Goal: Task Accomplishment & Management: Manage account settings

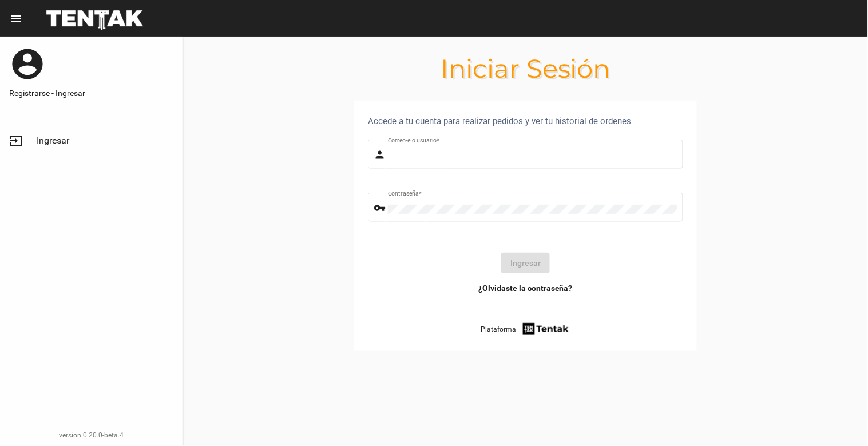
type input "[EMAIL_ADDRESS][DOMAIN_NAME]"
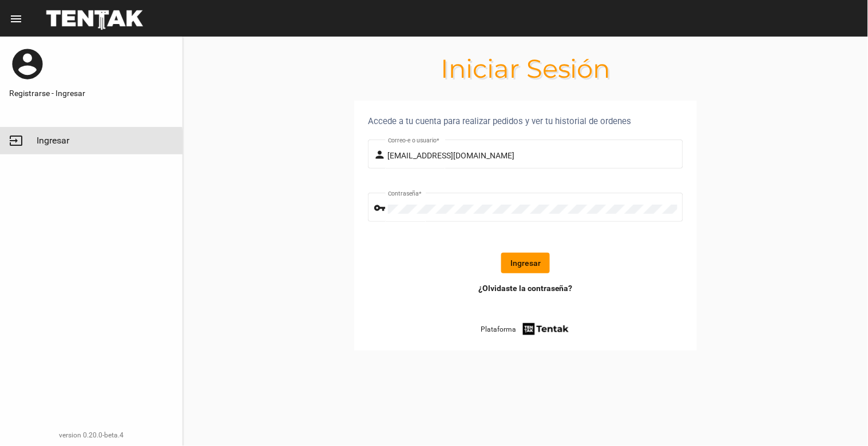
click at [33, 144] on link "input Ingresar" at bounding box center [91, 140] width 183 height 27
click at [524, 255] on button "Ingresar" at bounding box center [525, 263] width 49 height 21
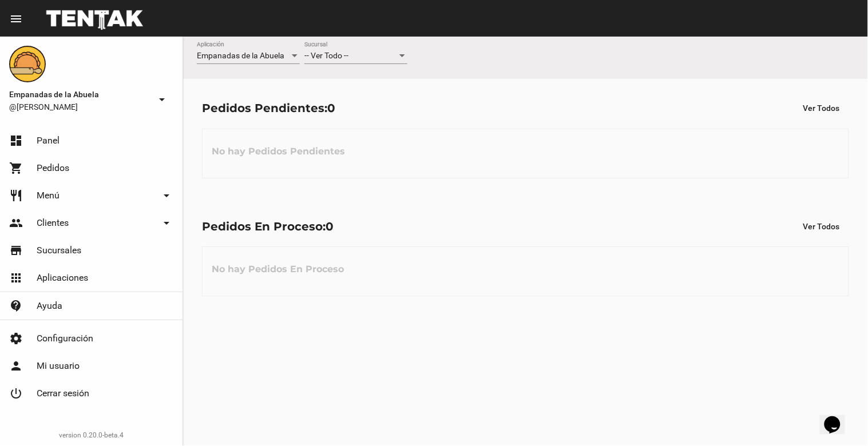
click at [361, 56] on div "-- Ver Todo --" at bounding box center [350, 55] width 93 height 9
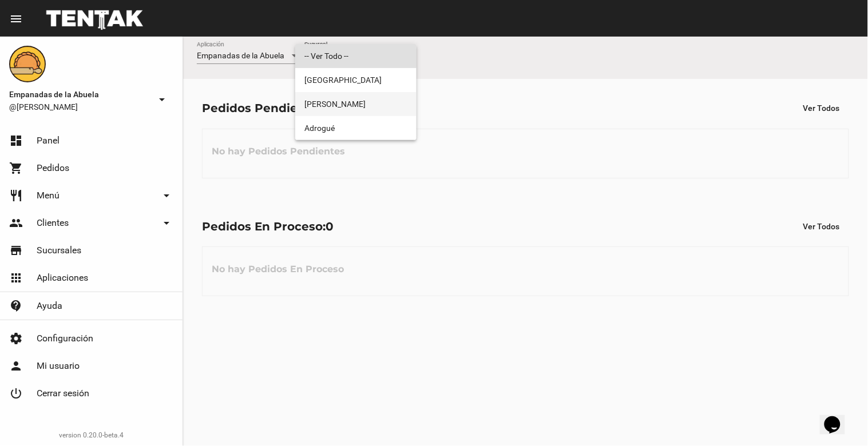
click at [356, 93] on span "[PERSON_NAME]" at bounding box center [355, 104] width 103 height 24
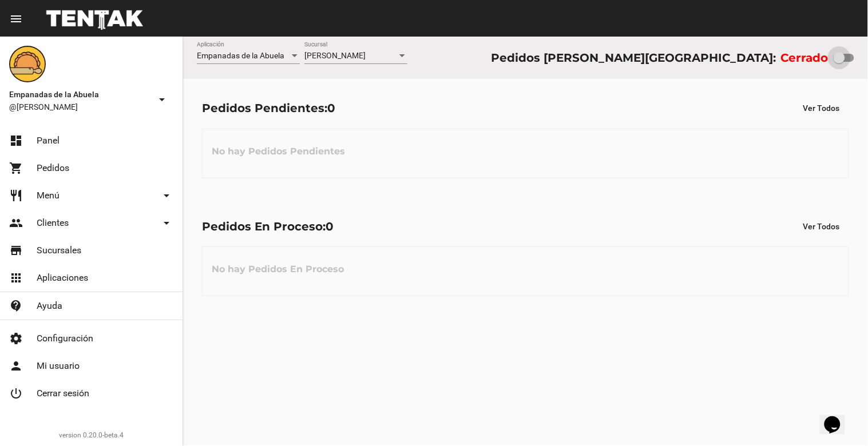
click at [845, 53] on div at bounding box center [839, 57] width 11 height 11
click at [839, 62] on input "checkbox" at bounding box center [839, 62] width 1 height 1
checkbox input "true"
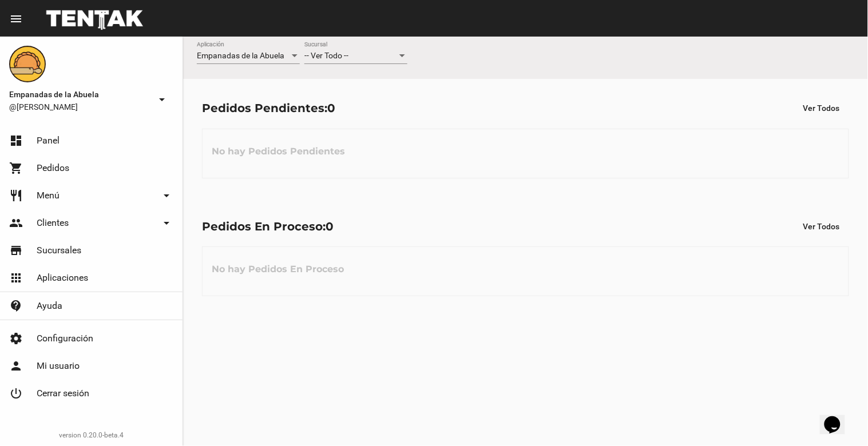
click at [336, 61] on div "-- Ver Todo -- Sucursal" at bounding box center [355, 53] width 103 height 22
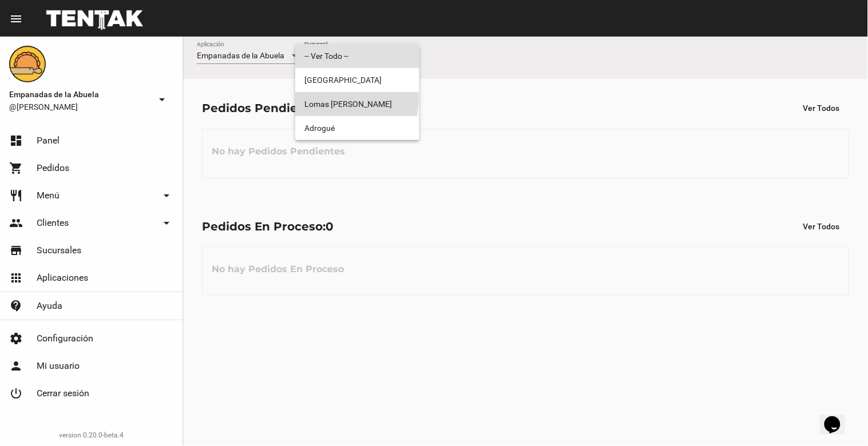
click at [338, 98] on span "[PERSON_NAME]" at bounding box center [357, 104] width 106 height 24
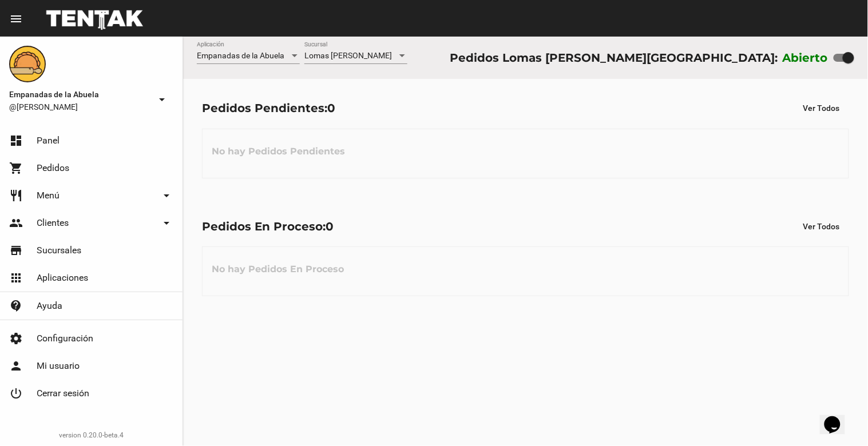
click at [538, 364] on div "Empanadas de la Abuela Aplicación Lomas de Zamora Sucursal Pedidos Lomas de Zam…" at bounding box center [525, 242] width 685 height 410
